Goal: Task Accomplishment & Management: Complete application form

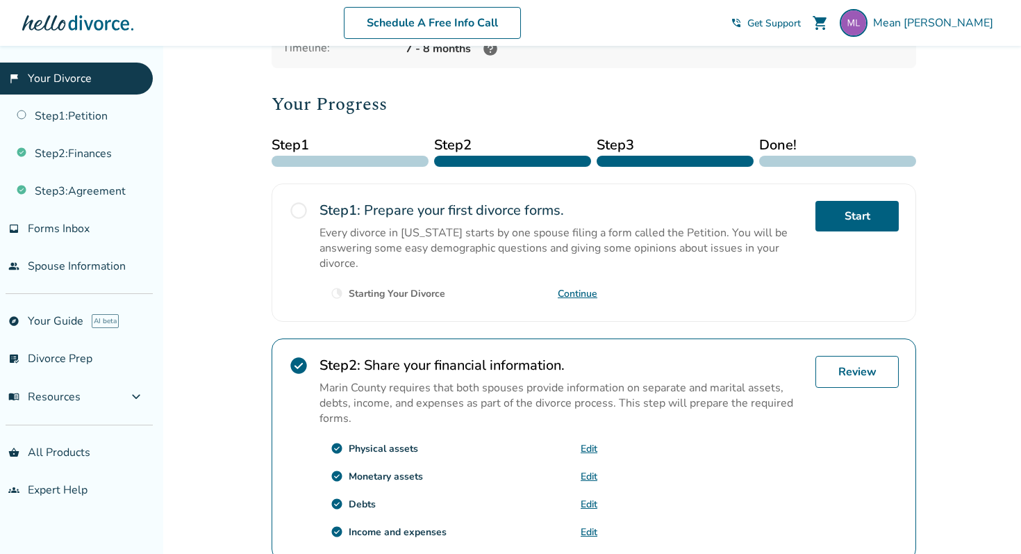
scroll to position [137, 0]
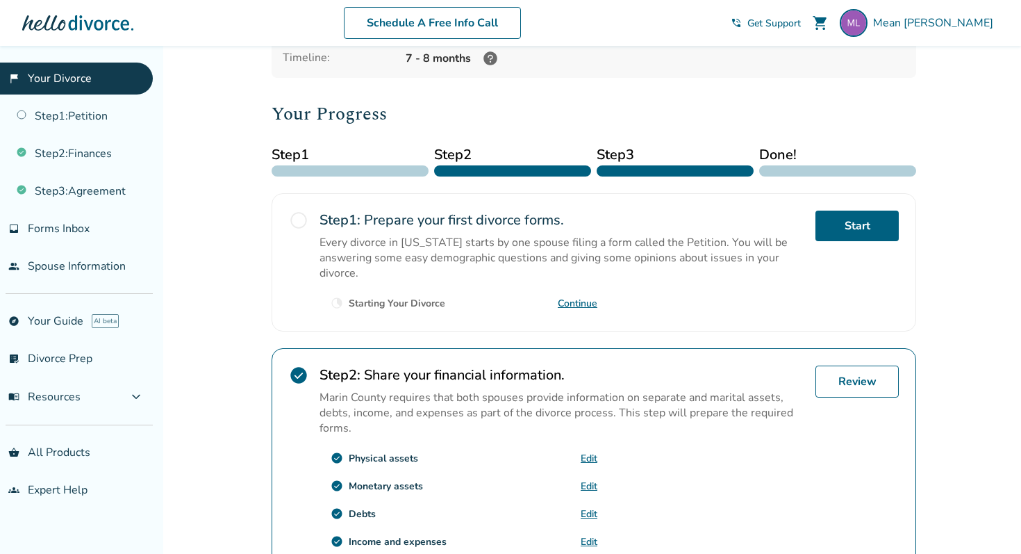
click at [574, 302] on link "Continue" at bounding box center [578, 303] width 40 height 13
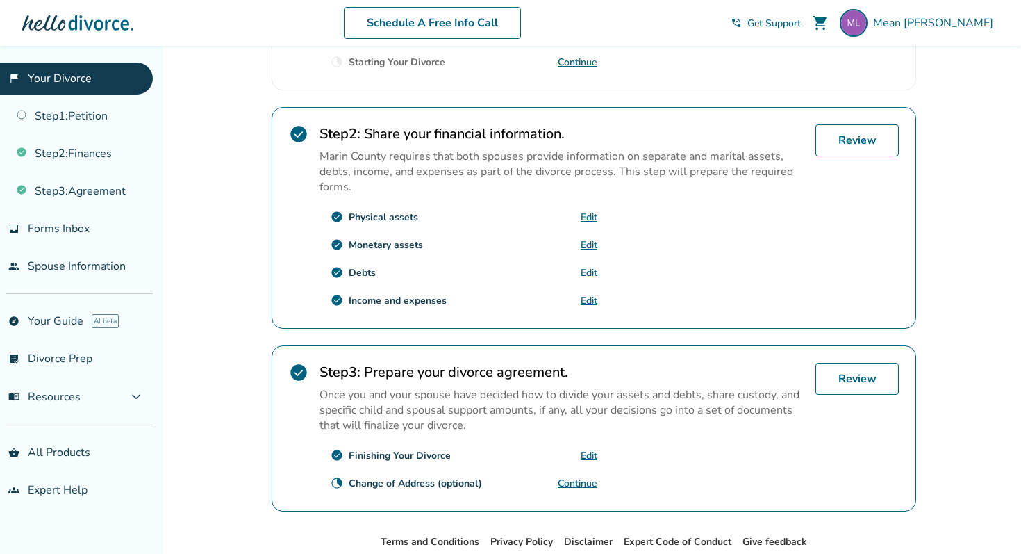
scroll to position [450, 0]
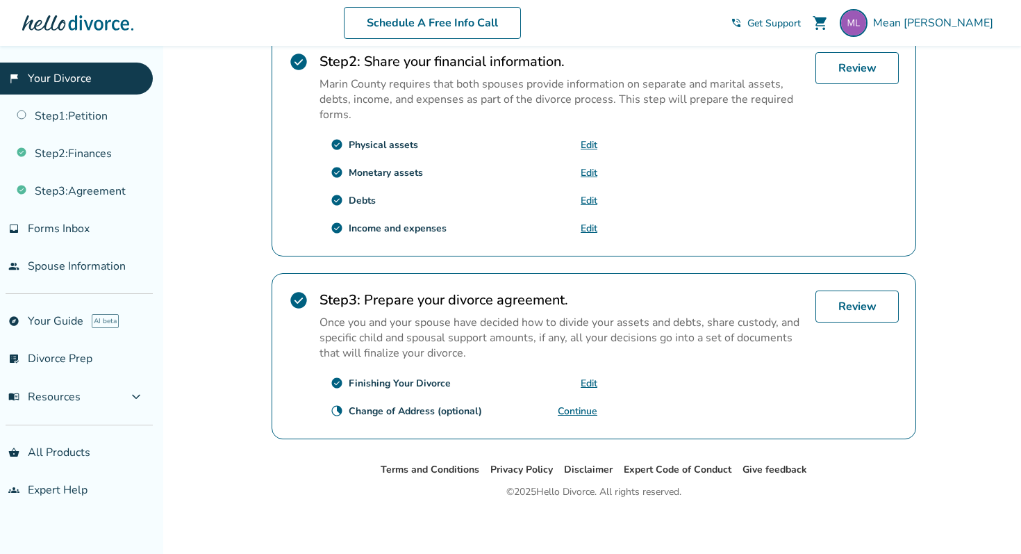
click at [574, 404] on link "Continue" at bounding box center [578, 410] width 40 height 13
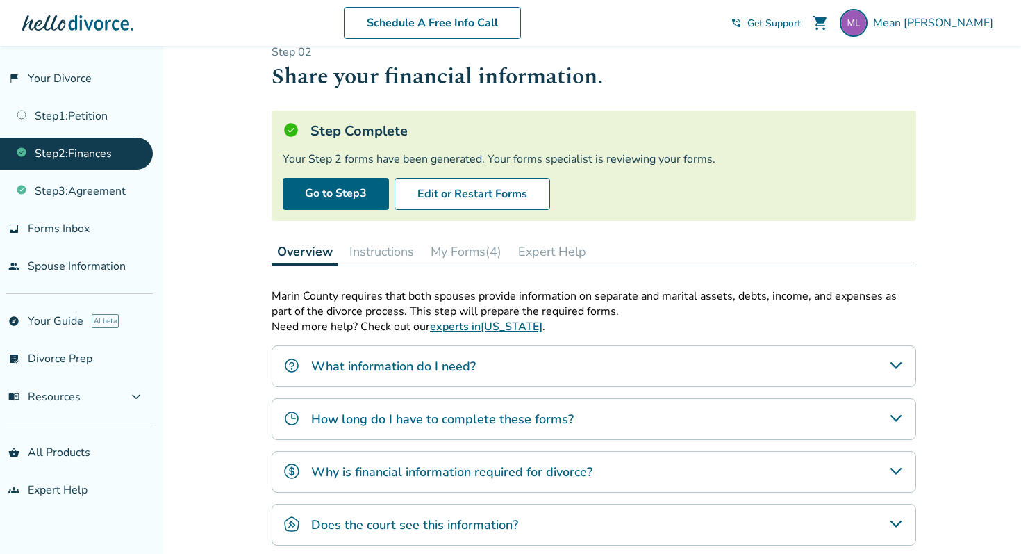
scroll to position [27, 0]
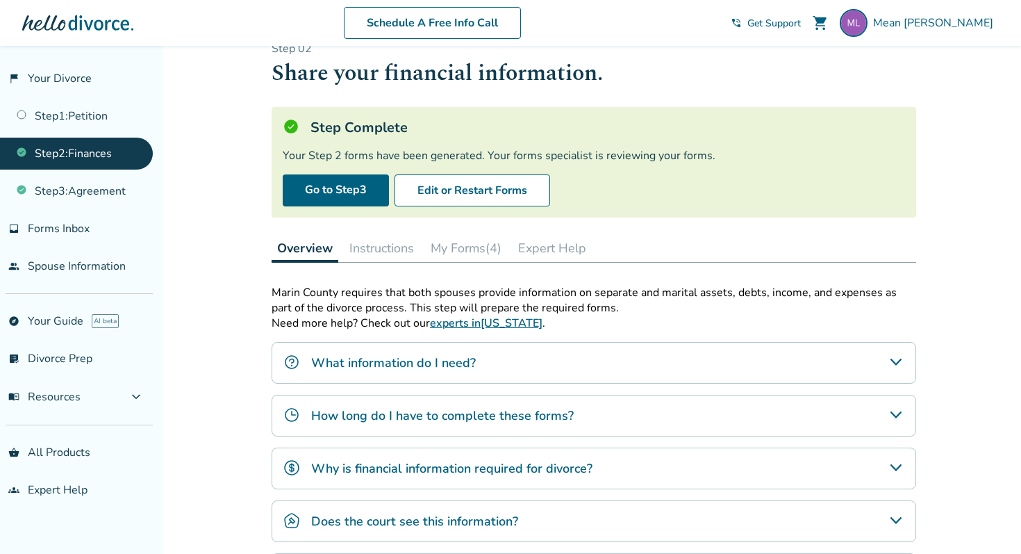
click at [473, 240] on button "My Forms (4)" at bounding box center [466, 248] width 82 height 28
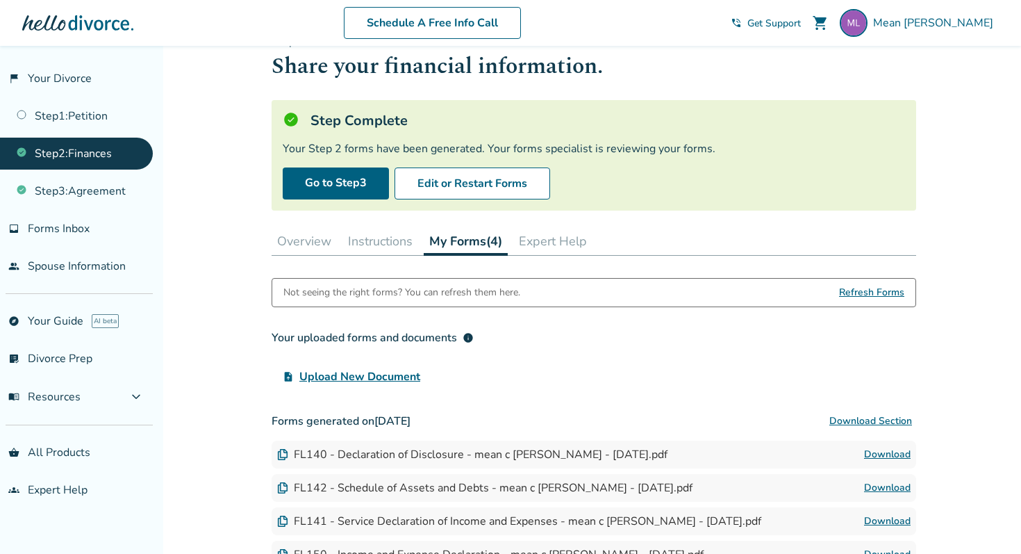
scroll to position [32, 0]
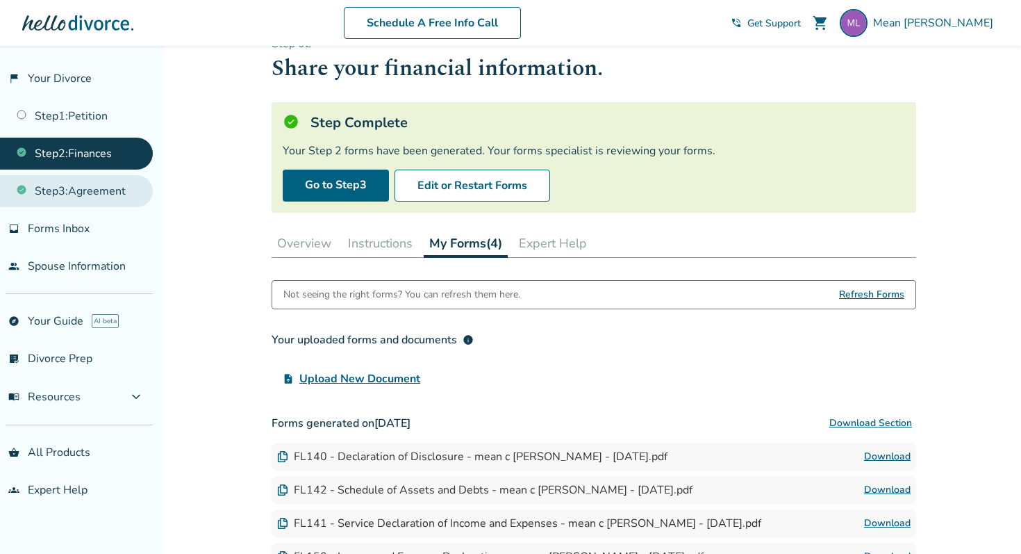
click at [100, 197] on link "Step 3 : Agreement" at bounding box center [76, 191] width 153 height 32
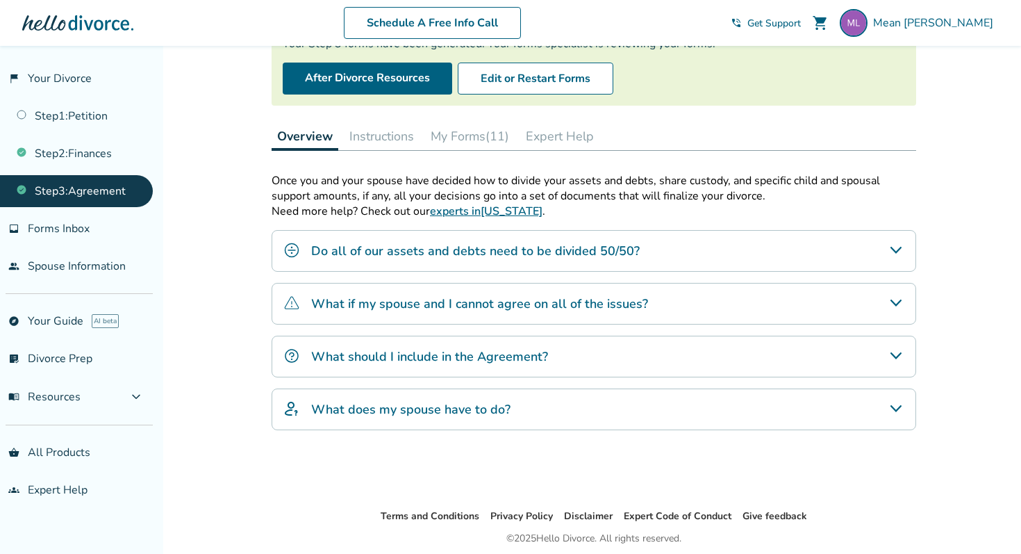
scroll to position [190, 0]
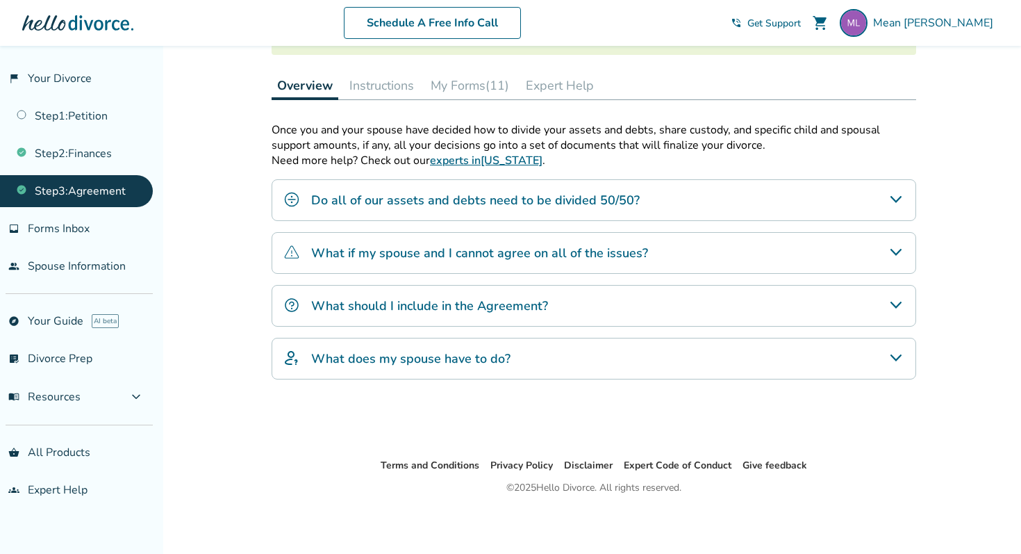
click at [552, 257] on h4 "What if my spouse and I cannot agree on all of the issues?" at bounding box center [479, 253] width 337 height 18
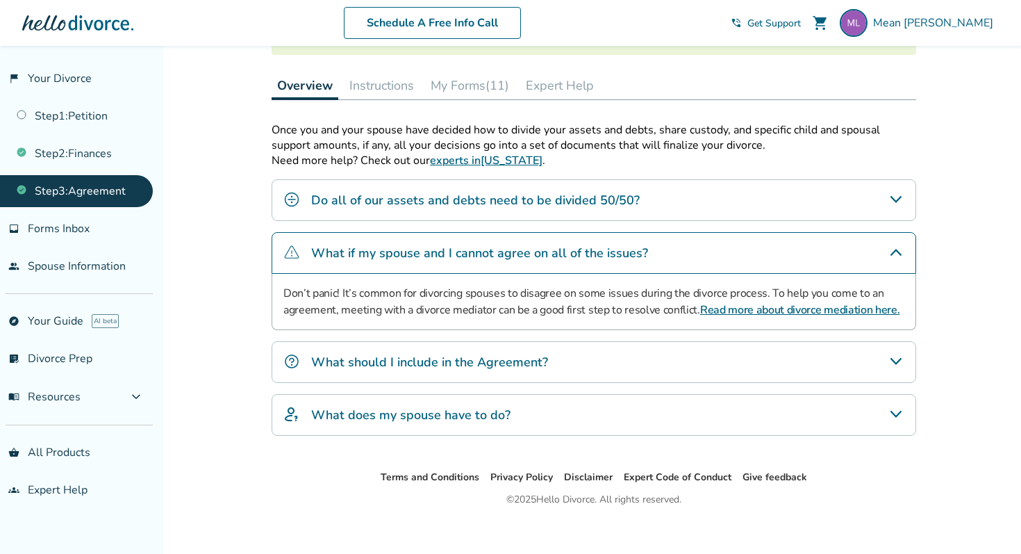
click at [901, 248] on icon "What if my spouse and I cannot agree on all of the issues?" at bounding box center [896, 252] width 17 height 17
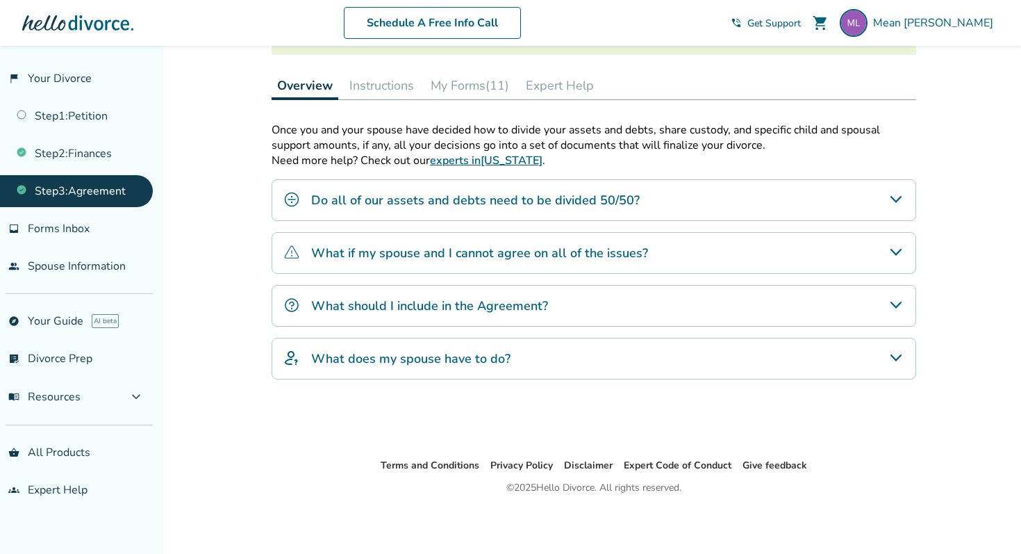
click at [604, 201] on h4 "Do all of our assets and debts need to be divided 50/50?" at bounding box center [475, 200] width 329 height 18
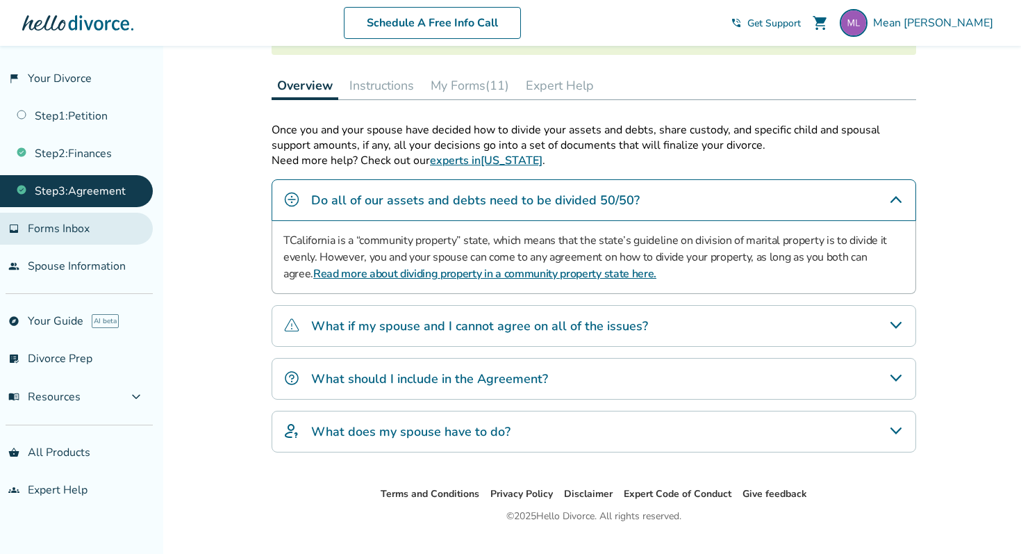
click at [105, 226] on link "inbox Forms Inbox" at bounding box center [76, 229] width 153 height 32
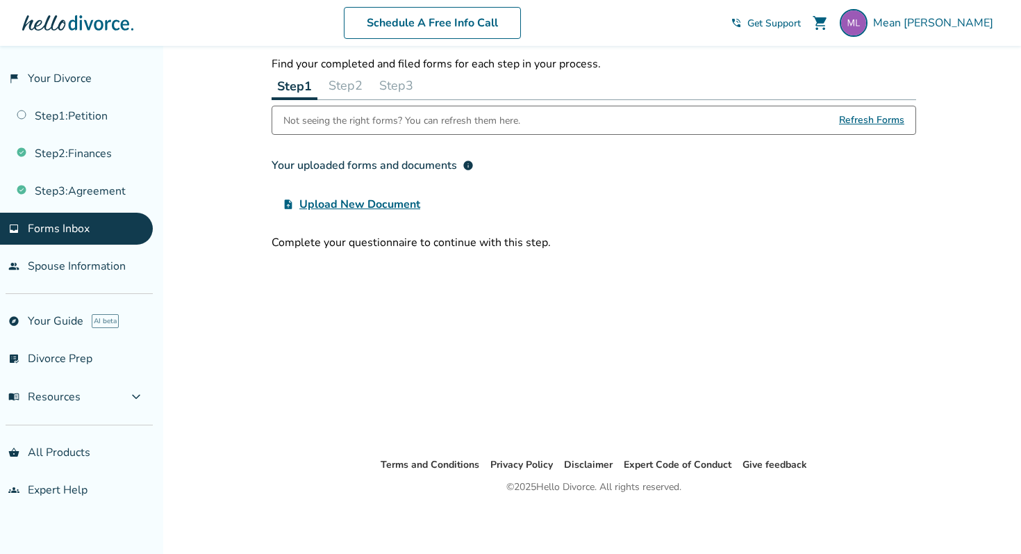
scroll to position [46, 0]
click at [106, 146] on link "Step 2 : Finances" at bounding box center [76, 154] width 153 height 32
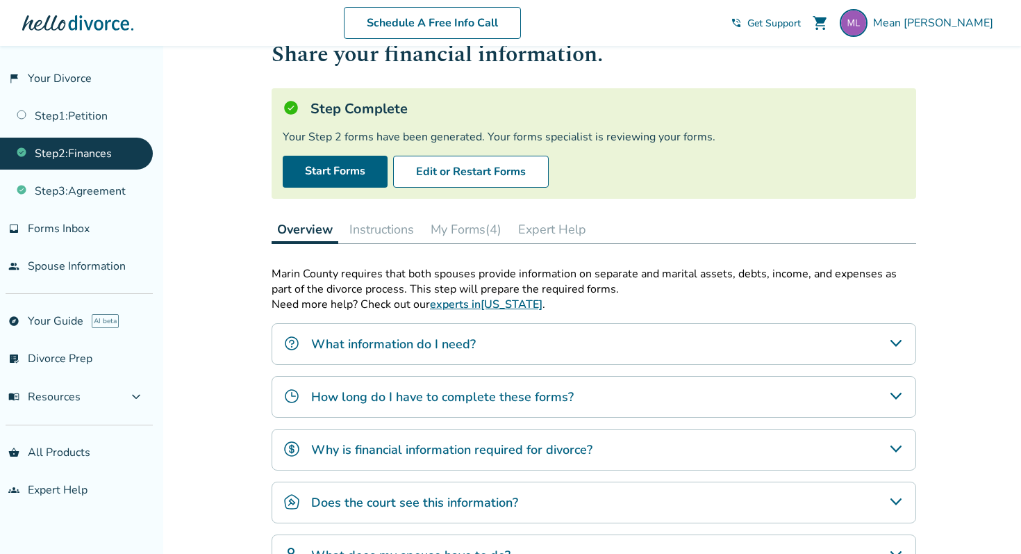
click at [487, 228] on button "My Forms (4)" at bounding box center [466, 229] width 82 height 28
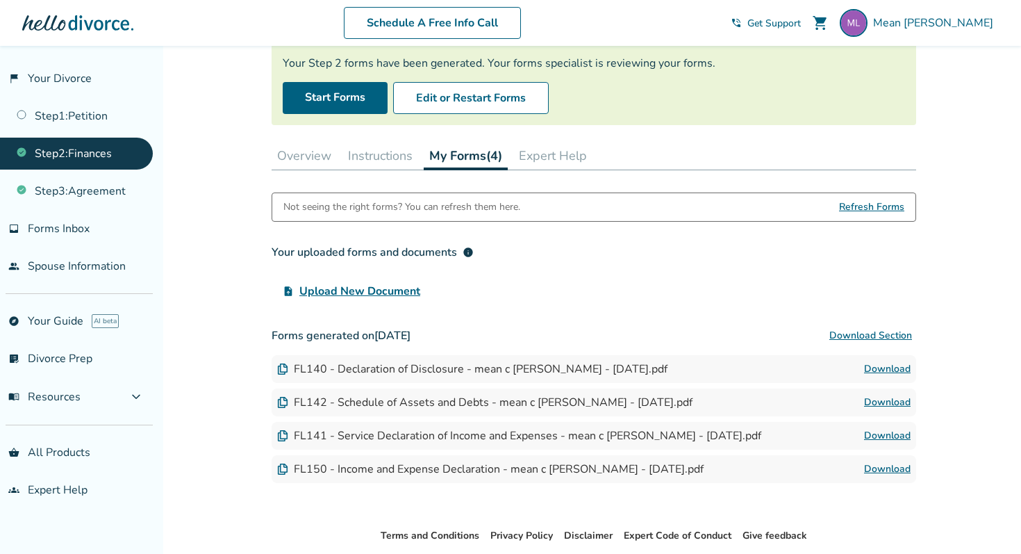
scroll to position [190, 0]
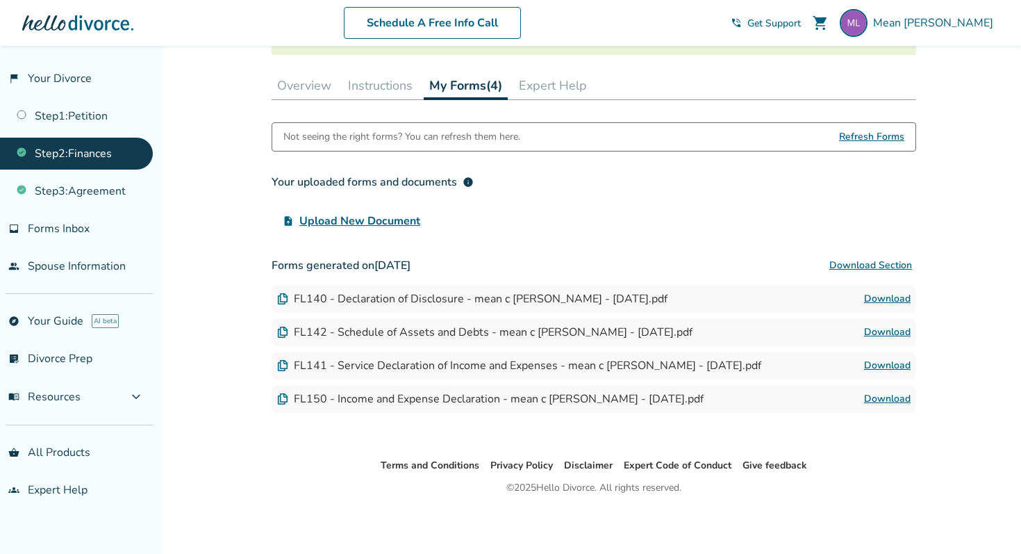
click at [535, 388] on div "FL150 - Income and Expense Declaration - mean c [PERSON_NAME] - [DATE].pdf Down…" at bounding box center [594, 399] width 645 height 28
click at [406, 402] on div "FL150 - Income and Expense Declaration - mean c [PERSON_NAME] - [DATE].pdf" at bounding box center [490, 398] width 426 height 15
click at [441, 405] on div "FL150 - Income and Expense Declaration - mean c [PERSON_NAME] - [DATE].pdf Down…" at bounding box center [594, 399] width 645 height 28
click at [286, 300] on img at bounding box center [282, 298] width 11 height 11
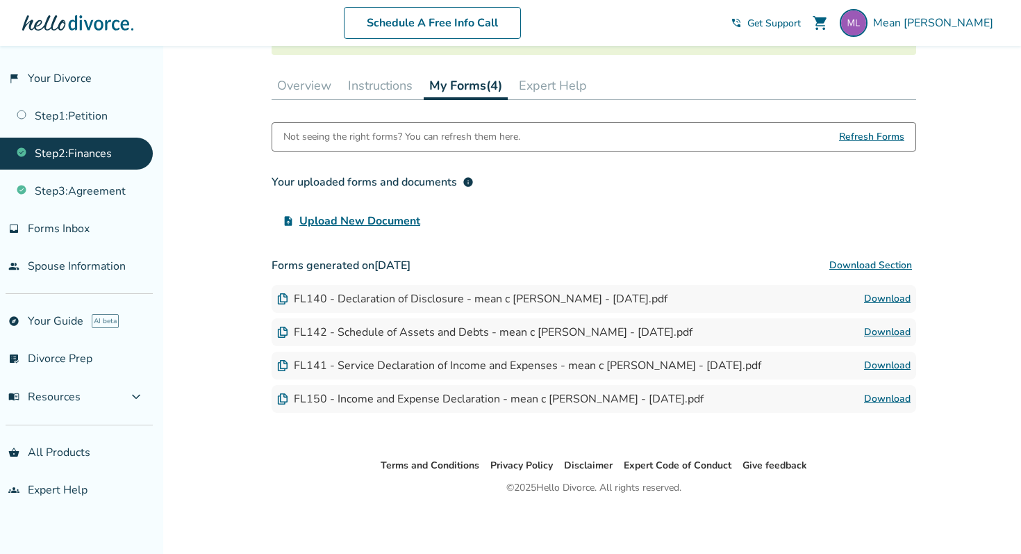
click at [897, 300] on link "Download" at bounding box center [887, 298] width 47 height 17
click at [883, 329] on link "Download" at bounding box center [887, 332] width 47 height 17
click at [119, 186] on link "Step 3 : Agreement" at bounding box center [76, 191] width 153 height 32
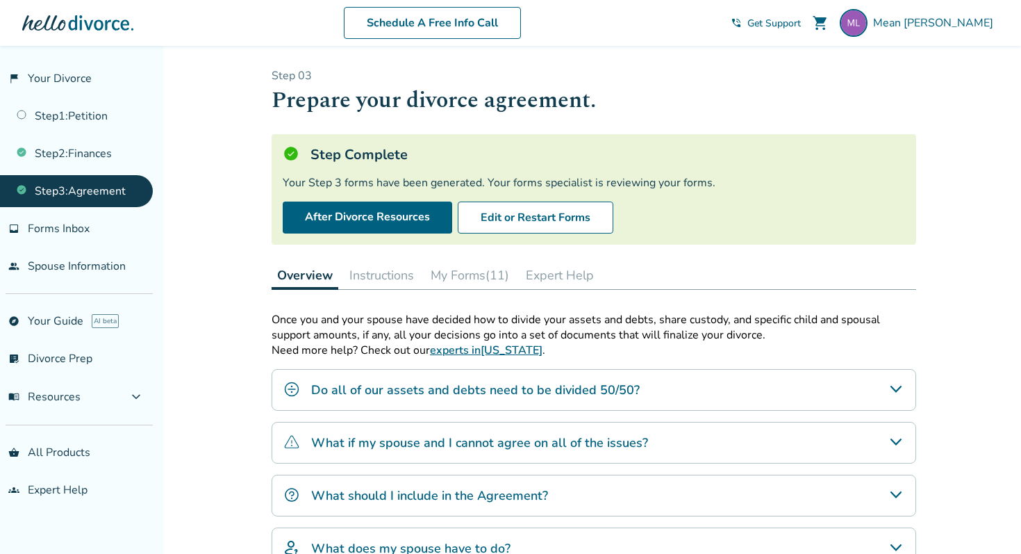
click at [473, 269] on button "My Forms (11)" at bounding box center [470, 275] width 90 height 28
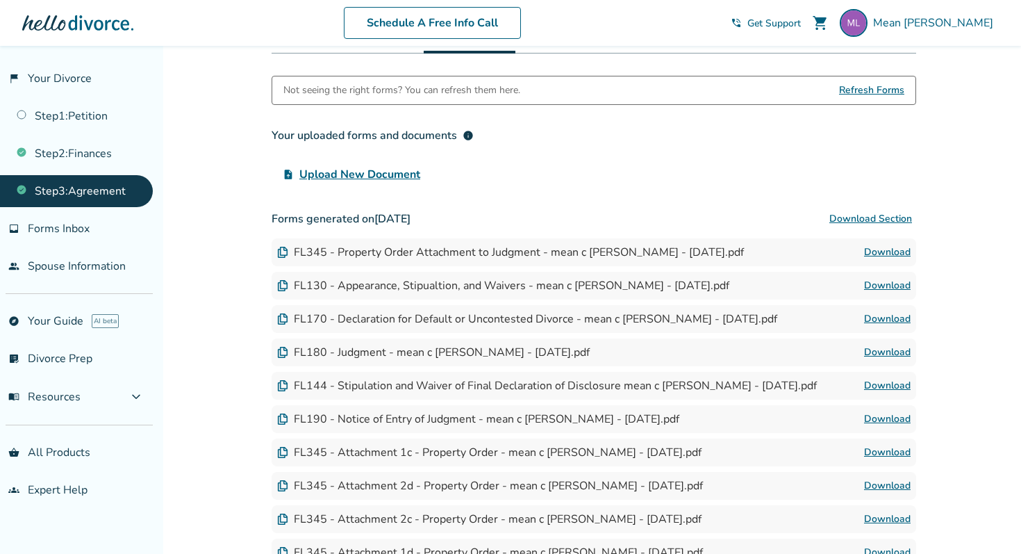
scroll to position [274, 0]
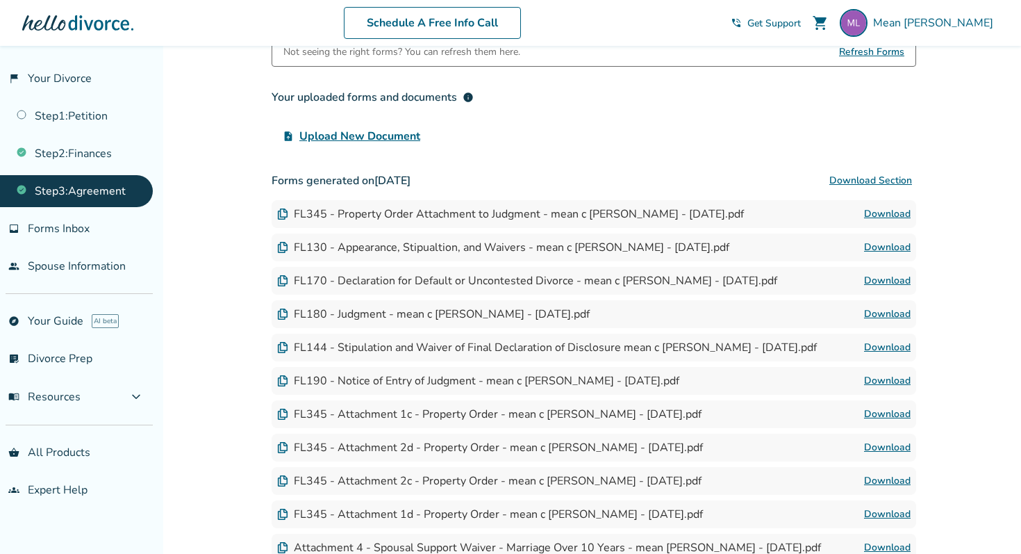
click at [883, 207] on link "Download" at bounding box center [887, 214] width 47 height 17
click at [876, 249] on link "Download" at bounding box center [887, 247] width 47 height 17
click at [889, 281] on link "Download" at bounding box center [887, 280] width 47 height 17
click at [885, 308] on link "Download" at bounding box center [887, 314] width 47 height 17
click at [885, 341] on link "Download" at bounding box center [887, 347] width 47 height 17
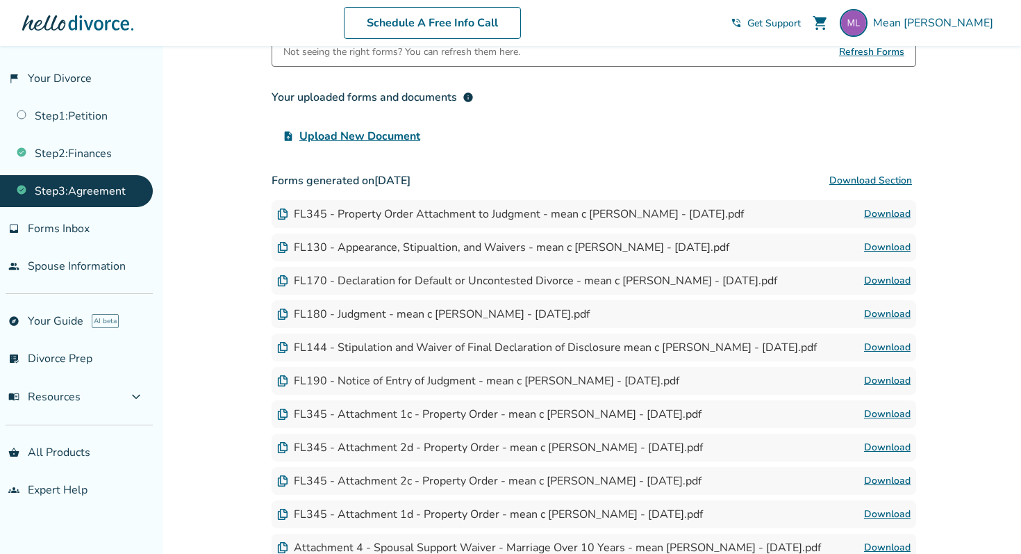
click at [628, 379] on div "FL190 - Notice of Entry of Judgment - mean c [PERSON_NAME] - [DATE].pdf" at bounding box center [478, 380] width 402 height 15
click at [879, 373] on link "Download" at bounding box center [887, 380] width 47 height 17
click at [870, 377] on link "Download" at bounding box center [887, 380] width 47 height 17
click at [890, 417] on link "Download" at bounding box center [887, 414] width 47 height 17
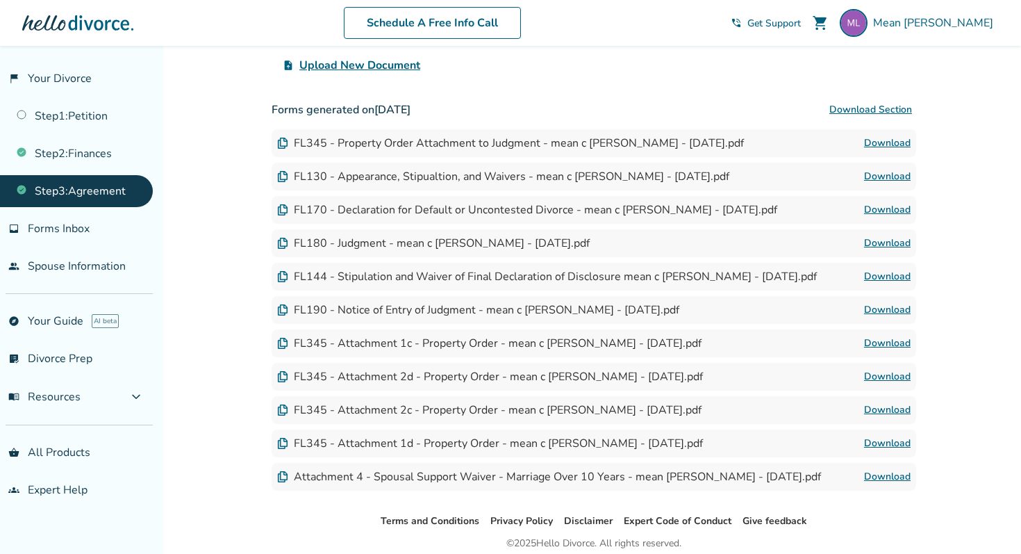
scroll to position [377, 0]
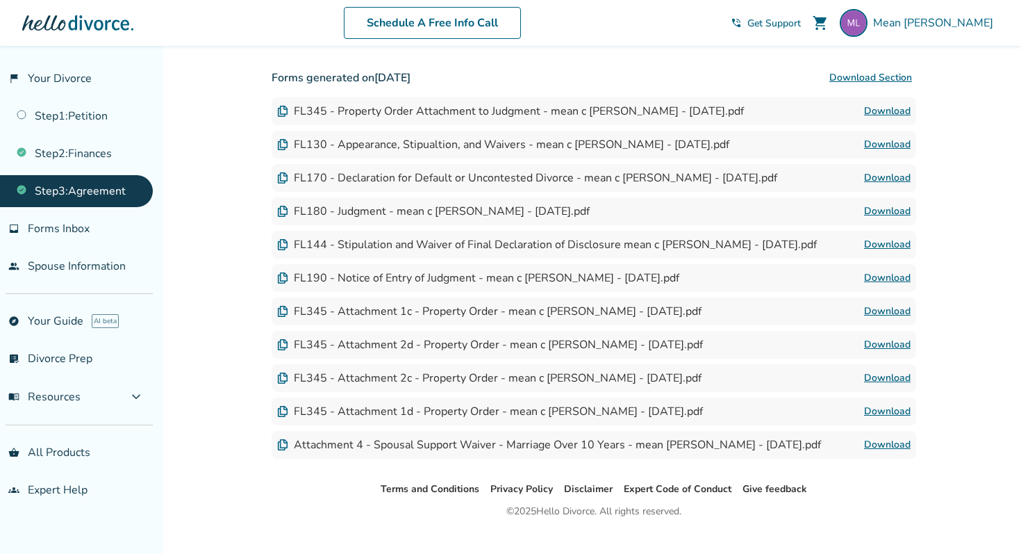
click at [901, 306] on link "Download" at bounding box center [887, 311] width 47 height 17
click at [886, 342] on link "Download" at bounding box center [887, 344] width 47 height 17
click at [893, 413] on link "Download" at bounding box center [887, 411] width 47 height 17
click at [893, 440] on link "Download" at bounding box center [887, 444] width 47 height 17
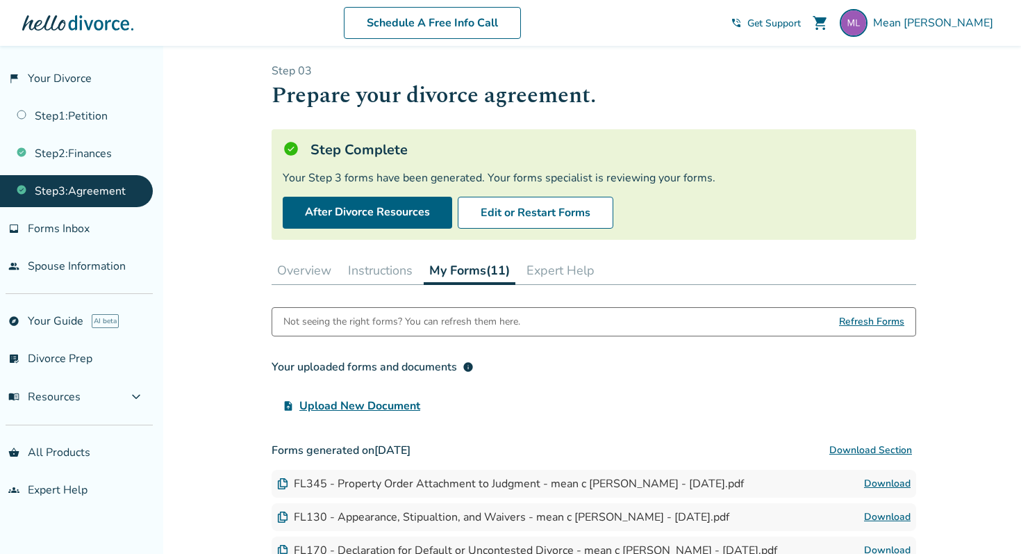
scroll to position [0, 0]
